Goal: Transaction & Acquisition: Purchase product/service

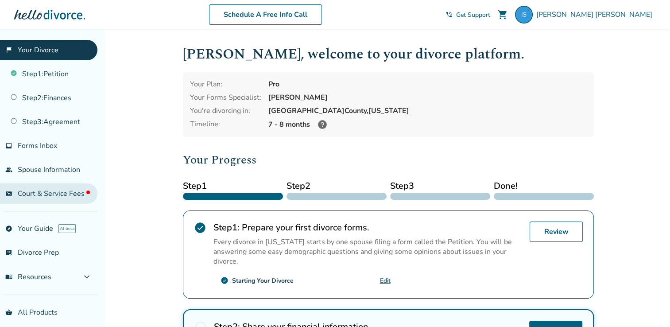
click at [62, 193] on span "Court & Service Fees" at bounding box center [54, 194] width 72 height 10
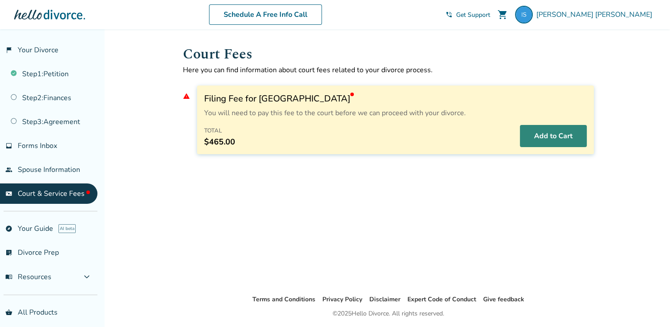
click at [535, 140] on button "Add to Cart" at bounding box center [553, 136] width 67 height 22
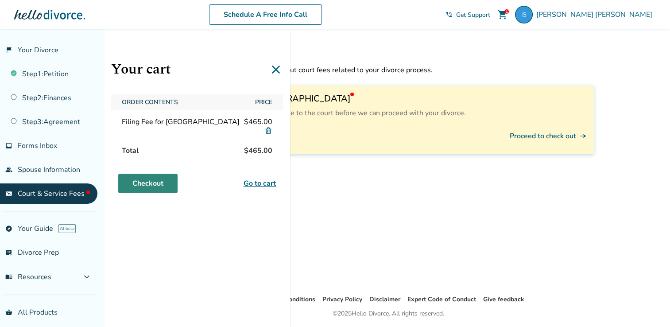
click at [159, 185] on link "Checkout" at bounding box center [147, 183] width 59 height 19
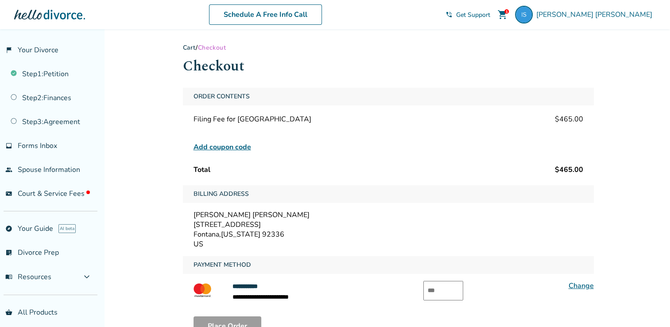
drag, startPoint x: 333, startPoint y: 290, endPoint x: 321, endPoint y: 292, distance: 12.5
click at [321, 292] on div "**********" at bounding box center [388, 291] width 411 height 21
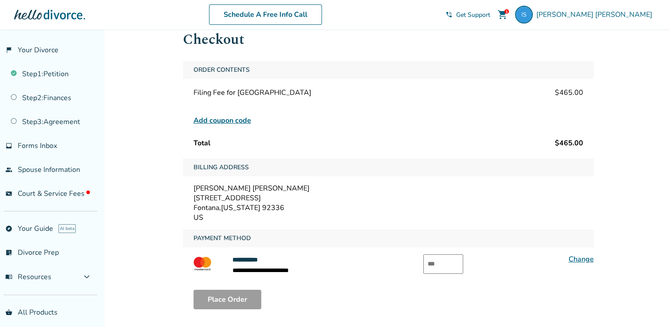
scroll to position [35, 0]
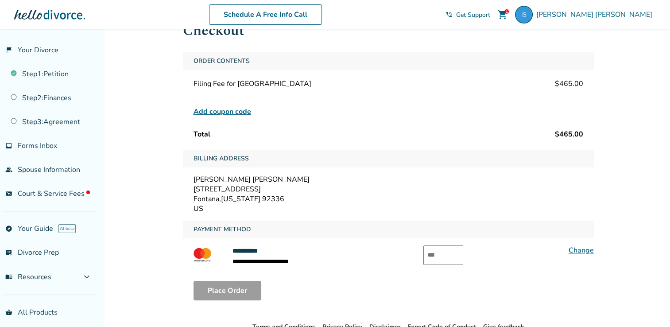
click at [237, 109] on span "Add coupon code" at bounding box center [222, 111] width 58 height 11
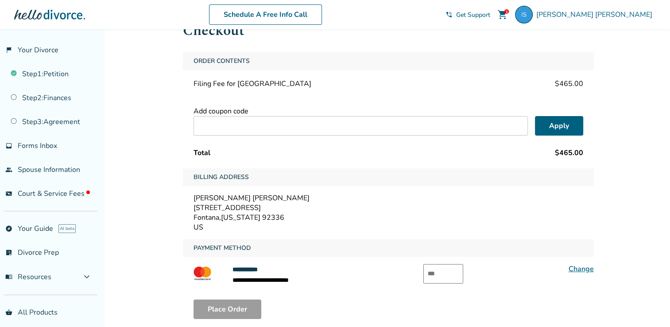
click at [430, 267] on input "text" at bounding box center [443, 273] width 40 height 19
type input "***"
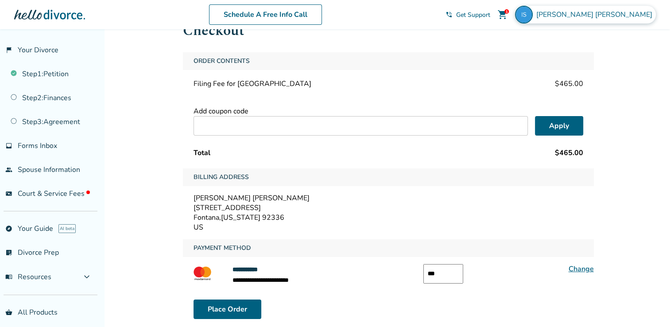
click at [608, 15] on span "[PERSON_NAME]" at bounding box center [596, 15] width 120 height 10
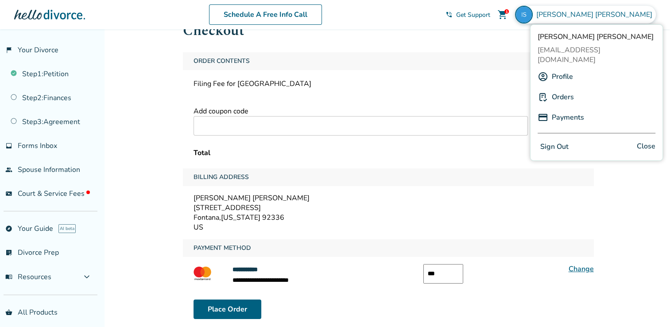
click at [562, 89] on link "Orders" at bounding box center [563, 97] width 22 height 17
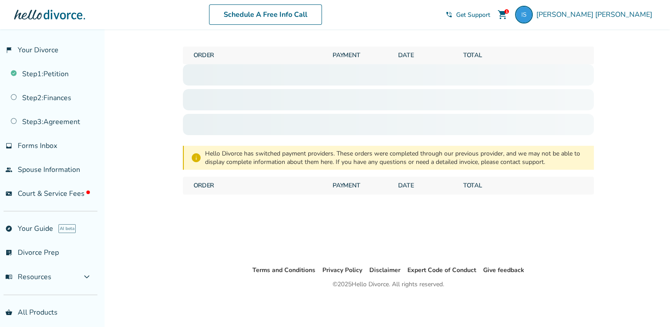
scroll to position [29, 0]
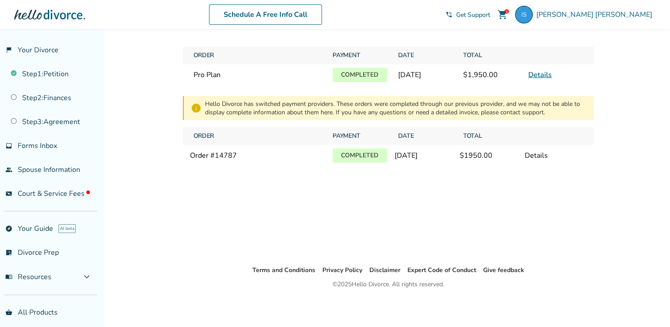
click at [533, 83] on span "Details" at bounding box center [556, 74] width 62 height 17
click at [540, 80] on link "Details" at bounding box center [539, 75] width 23 height 10
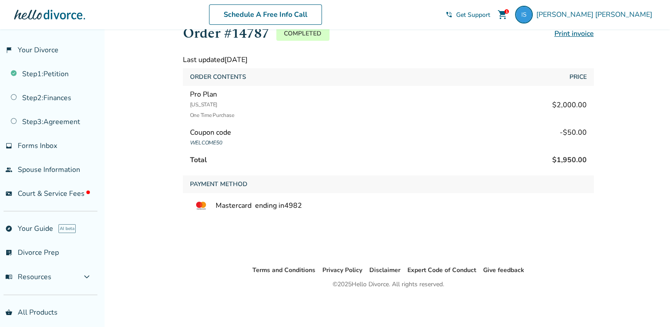
click at [508, 15] on span "shopping_cart" at bounding box center [502, 14] width 11 height 11
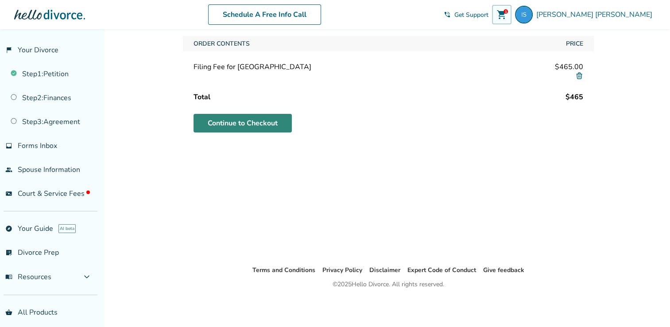
click at [276, 129] on link "Continue to Checkout" at bounding box center [242, 123] width 98 height 19
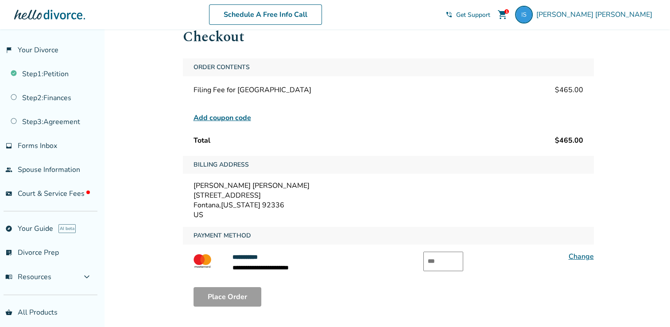
click at [241, 117] on span "Add coupon code" at bounding box center [222, 117] width 58 height 11
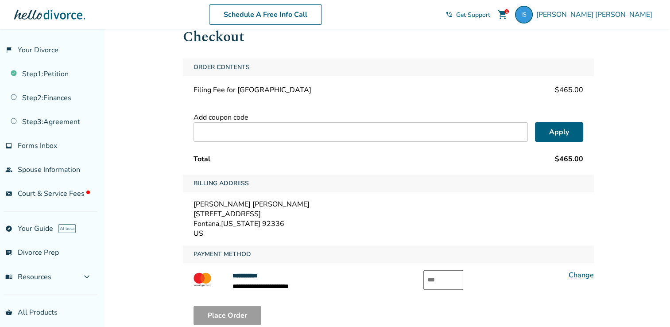
click at [239, 131] on input "text" at bounding box center [360, 131] width 334 height 19
type input "*********"
click at [557, 133] on button "Apply" at bounding box center [559, 131] width 48 height 19
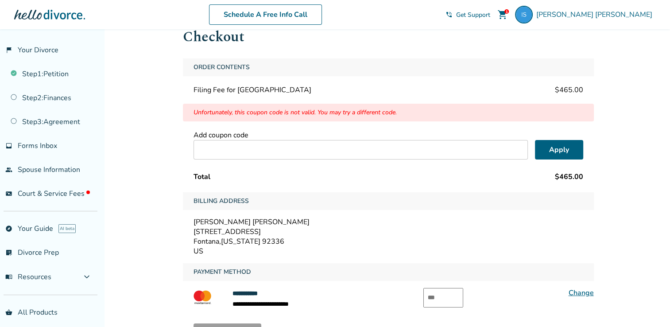
click at [446, 295] on input "text" at bounding box center [443, 297] width 40 height 19
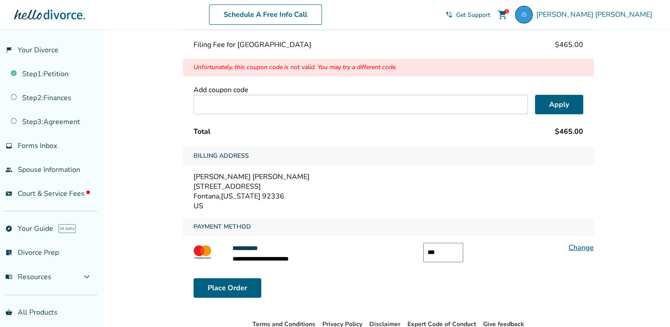
scroll to position [94, 0]
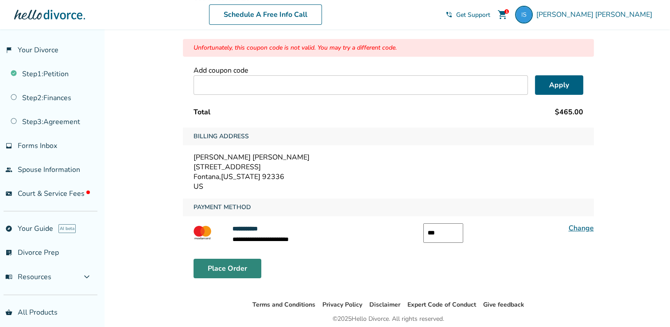
type input "***"
click at [234, 269] on button "Place Order" at bounding box center [227, 268] width 68 height 19
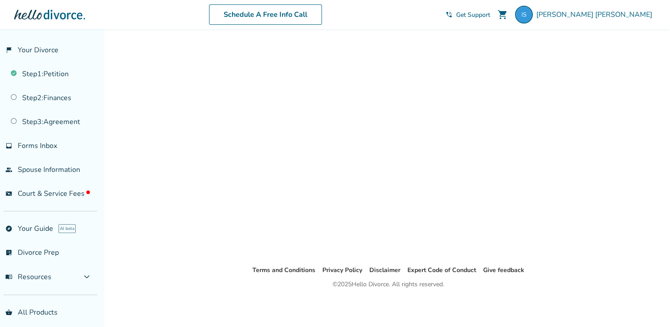
scroll to position [29, 0]
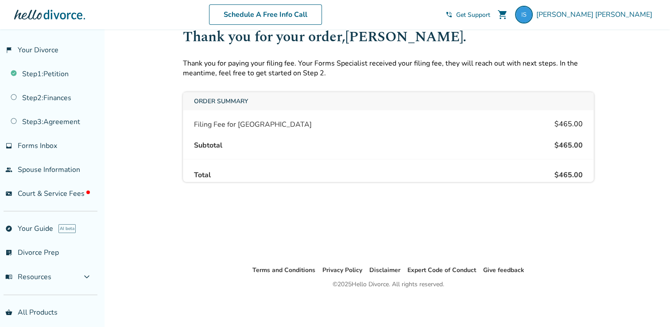
click at [318, 147] on div "Subtotal $465.00" at bounding box center [388, 145] width 410 height 13
drag, startPoint x: 318, startPoint y: 147, endPoint x: 245, endPoint y: 151, distance: 73.2
click at [245, 151] on div "Order Summary Filing Fee for San Bernardino County $465.00 Subtotal $465.00 Tot…" at bounding box center [388, 137] width 411 height 90
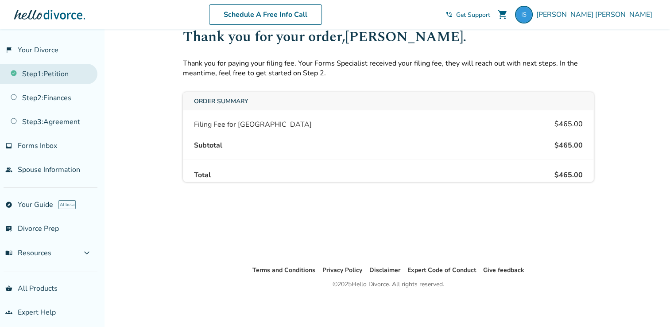
click at [53, 81] on link "Step 1 : Petition" at bounding box center [48, 74] width 97 height 20
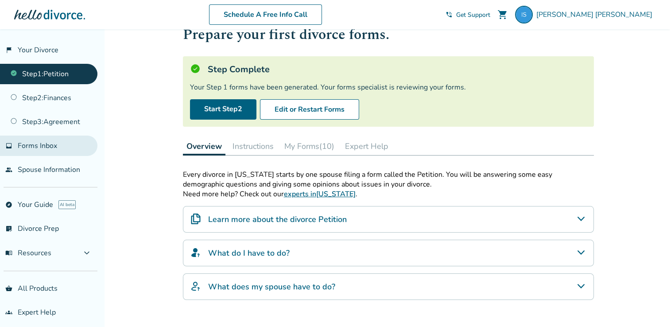
click at [34, 146] on span "Forms Inbox" at bounding box center [37, 146] width 39 height 10
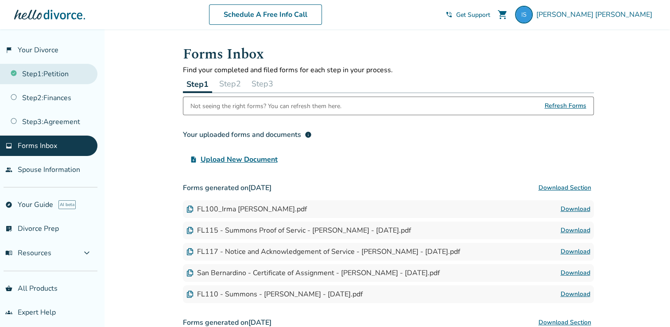
click at [56, 70] on link "Step 1 : Petition" at bounding box center [48, 74] width 97 height 20
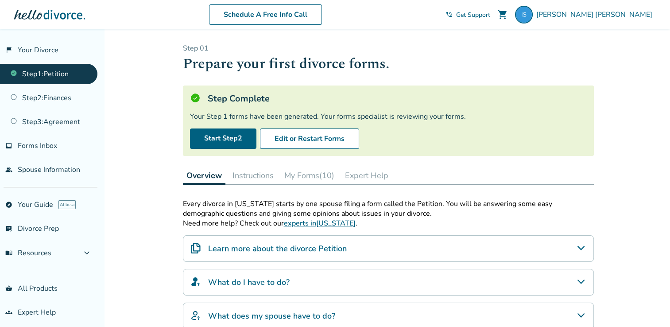
click at [56, 70] on link "Step 1 : Petition" at bounding box center [48, 74] width 97 height 20
click at [225, 138] on link "Start Step 2" at bounding box center [223, 138] width 66 height 20
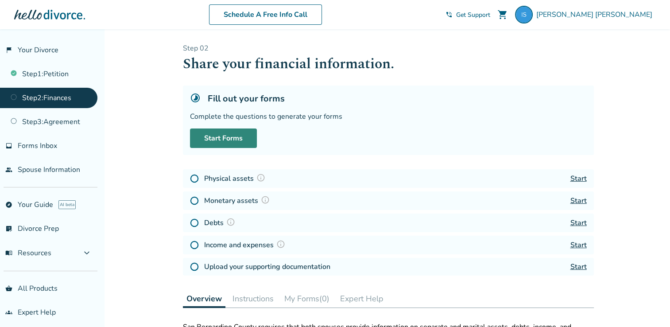
click at [229, 139] on link "Start Forms" at bounding box center [223, 137] width 67 height 19
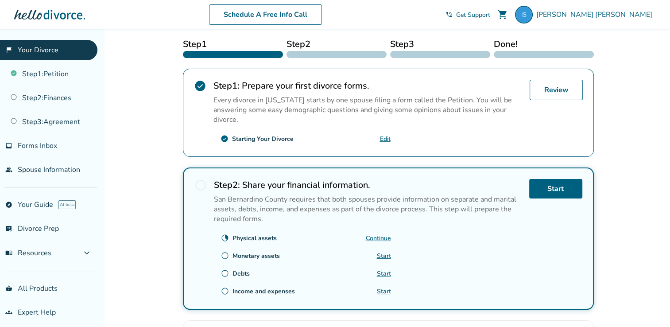
scroll to position [159, 0]
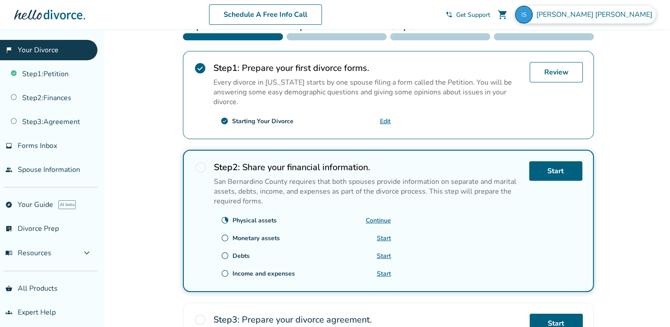
click at [606, 16] on span "[PERSON_NAME]" at bounding box center [596, 15] width 120 height 10
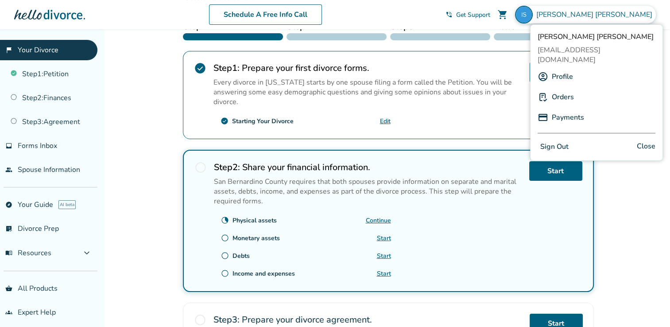
click at [558, 140] on button "Sign Out" at bounding box center [554, 146] width 34 height 13
